Goal: Navigation & Orientation: Find specific page/section

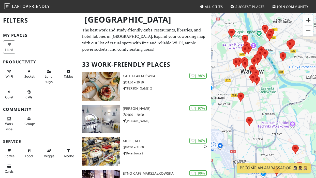
click at [307, 22] on button "Zoom in" at bounding box center [308, 20] width 10 height 10
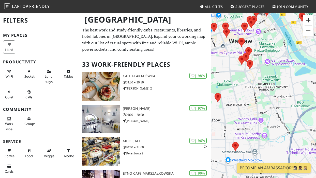
click at [307, 22] on button "Zoom in" at bounding box center [308, 20] width 10 height 10
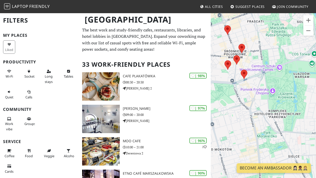
drag, startPoint x: 256, startPoint y: 46, endPoint x: 264, endPoint y: 88, distance: 42.8
click at [264, 88] on div at bounding box center [262, 102] width 105 height 178
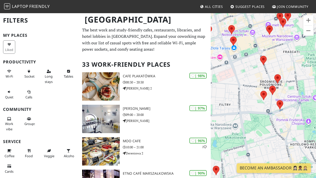
drag, startPoint x: 266, startPoint y: 63, endPoint x: 301, endPoint y: 94, distance: 47.1
click at [301, 95] on div at bounding box center [262, 102] width 105 height 178
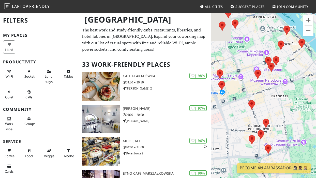
drag, startPoint x: 285, startPoint y: 64, endPoint x: 271, endPoint y: 114, distance: 51.6
click at [271, 114] on div at bounding box center [262, 102] width 105 height 178
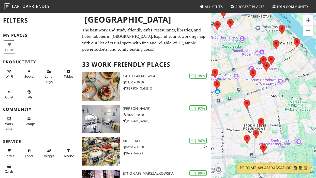
drag, startPoint x: 266, startPoint y: 114, endPoint x: 263, endPoint y: 99, distance: 15.8
click at [263, 99] on div at bounding box center [262, 102] width 105 height 178
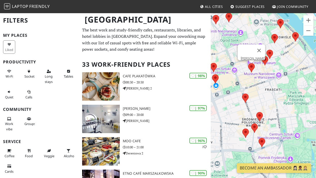
click at [248, 63] on area at bounding box center [248, 63] width 0 height 0
click at [262, 63] on img at bounding box center [264, 60] width 7 height 9
click at [261, 56] on area at bounding box center [261, 56] width 0 height 0
click at [264, 49] on link "Wrzenie Świata" at bounding box center [266, 51] width 22 height 4
